Goal: Navigation & Orientation: Find specific page/section

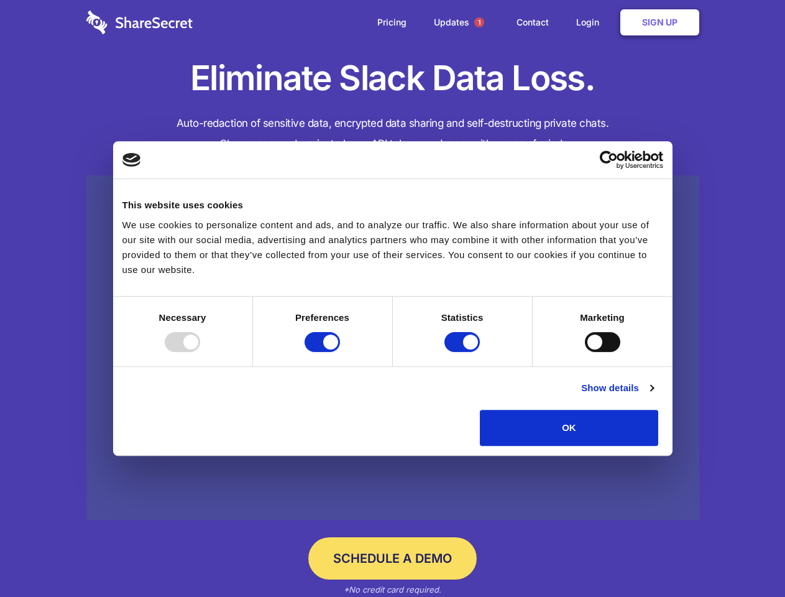
click at [200, 352] on div at bounding box center [182, 342] width 35 height 20
click at [340, 352] on input "Preferences" at bounding box center [322, 342] width 35 height 20
checkbox input "false"
click at [464, 352] on input "Statistics" at bounding box center [461, 342] width 35 height 20
checkbox input "false"
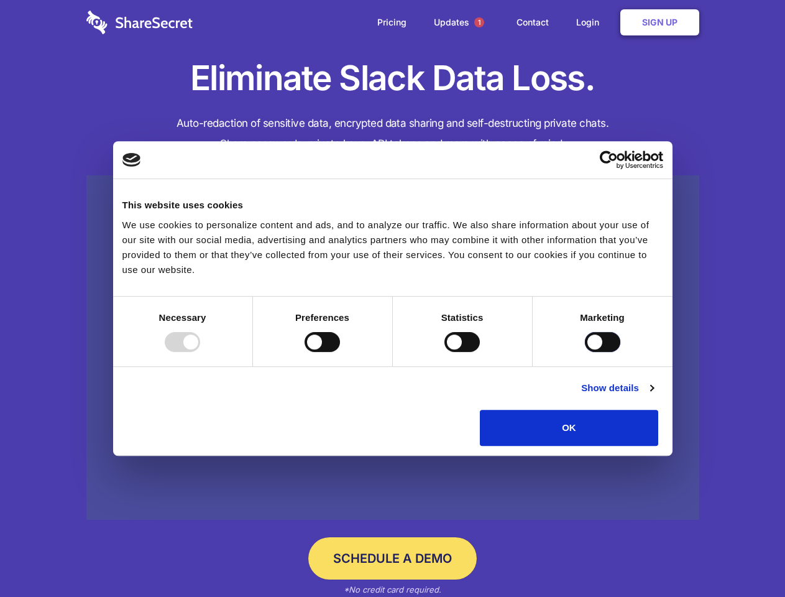
click at [585, 352] on input "Marketing" at bounding box center [602, 342] width 35 height 20
checkbox input "true"
click at [653, 395] on link "Show details" at bounding box center [617, 387] width 72 height 15
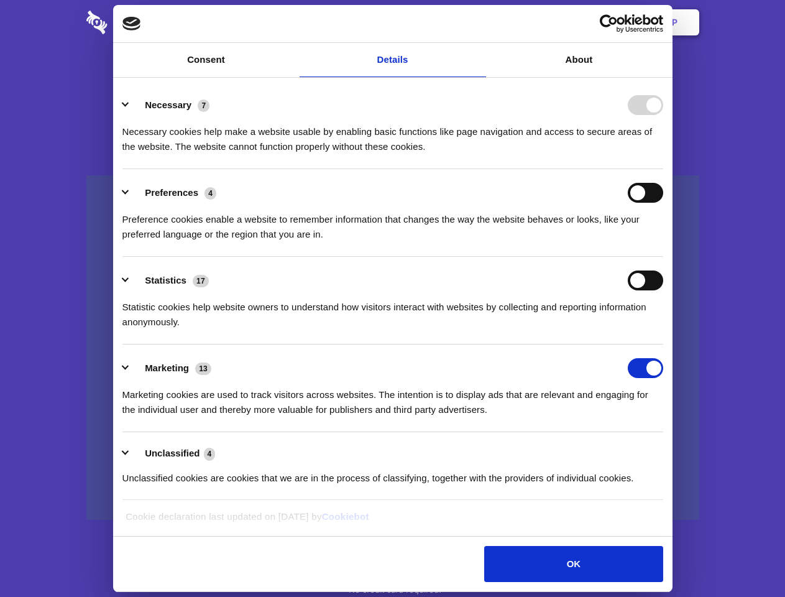
click at [663, 257] on li "Preferences 4 Preference cookies enable a website to remember information that …" at bounding box center [392, 213] width 541 height 88
click at [479, 22] on span "1" at bounding box center [479, 22] width 10 height 10
